Goal: Information Seeking & Learning: Learn about a topic

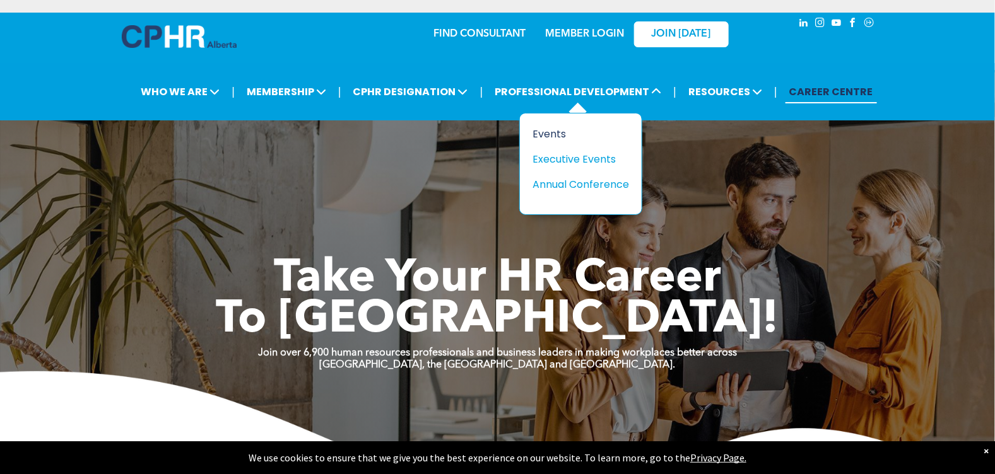
click at [552, 136] on div "Events" at bounding box center [575, 134] width 87 height 16
click at [608, 160] on div "Executive Events" at bounding box center [575, 159] width 87 height 16
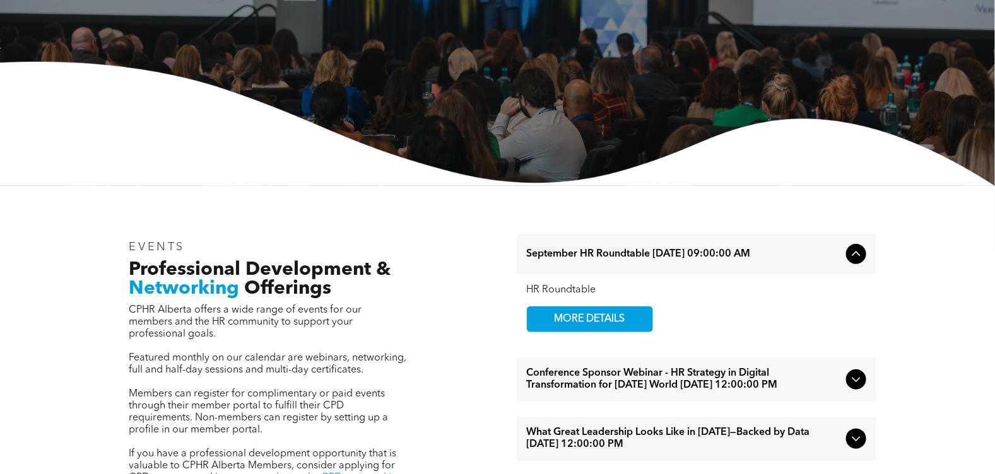
scroll to position [252, 0]
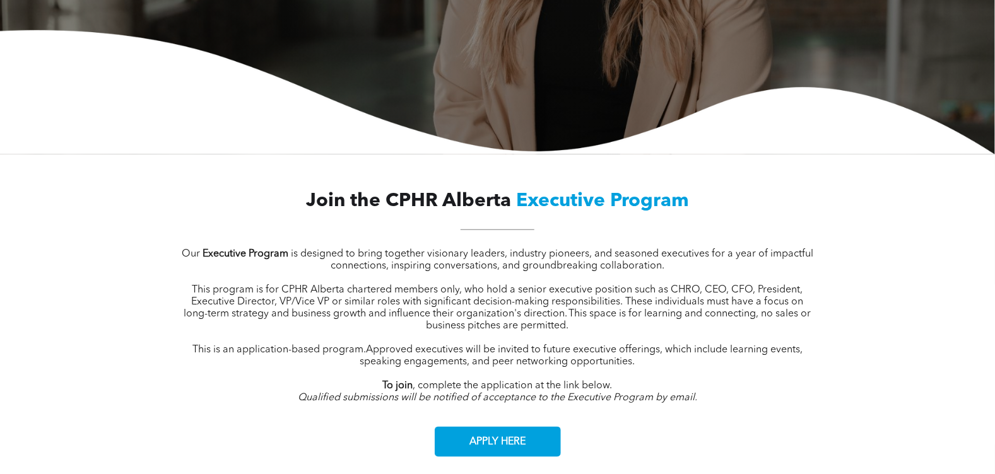
scroll to position [378, 0]
